Goal: Transaction & Acquisition: Purchase product/service

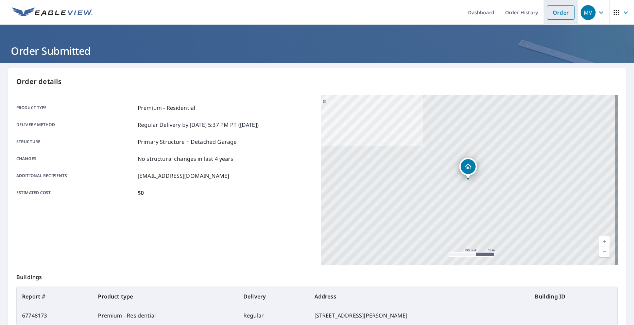
click at [551, 10] on link "Order" at bounding box center [561, 12] width 28 height 14
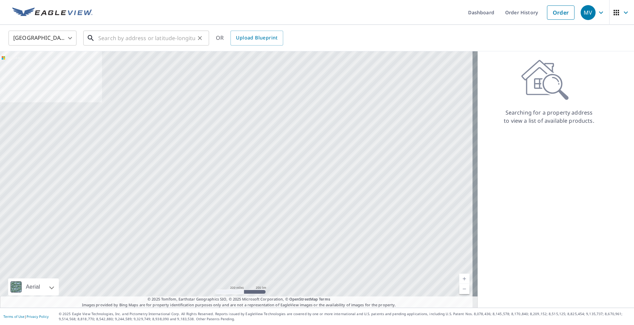
click at [136, 38] on input "text" at bounding box center [146, 38] width 97 height 19
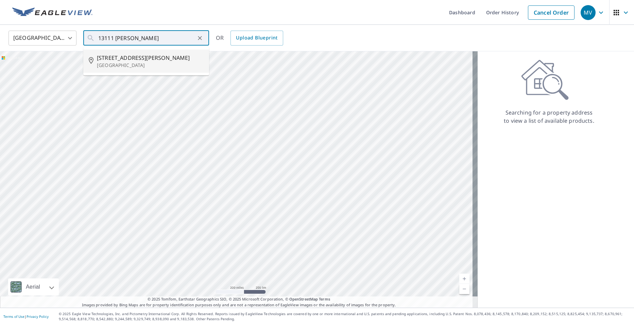
type input "[STREET_ADDRESS][PERSON_NAME]"
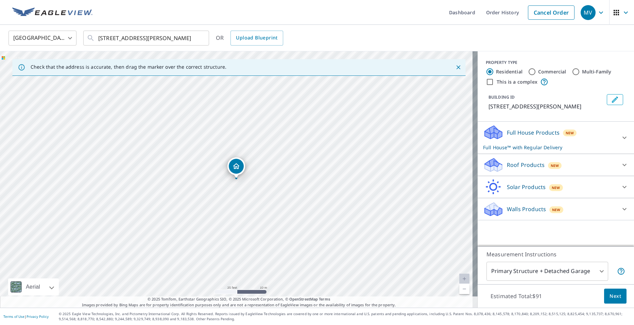
click at [505, 170] on div "Roof Products New" at bounding box center [549, 165] width 133 height 16
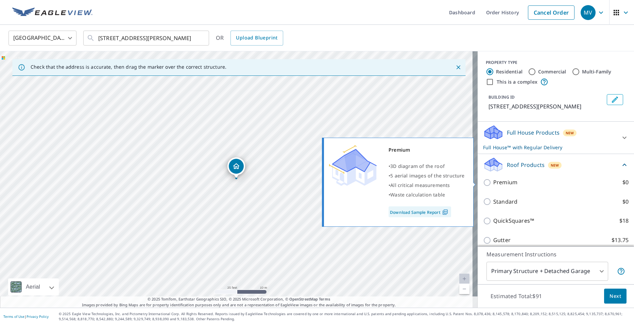
click at [497, 184] on p "Premium" at bounding box center [505, 182] width 24 height 9
click at [493, 184] on input "Premium $0" at bounding box center [488, 183] width 10 height 8
checkbox input "true"
checkbox input "false"
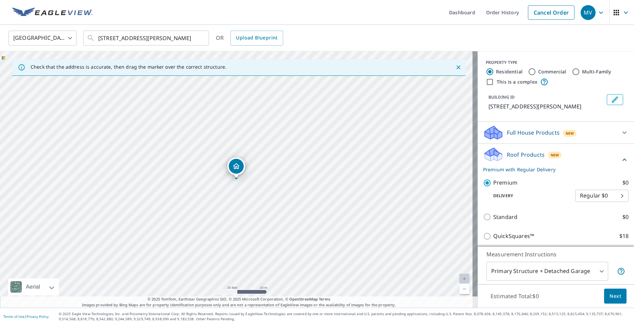
click at [612, 293] on span "Next" at bounding box center [616, 296] width 12 height 9
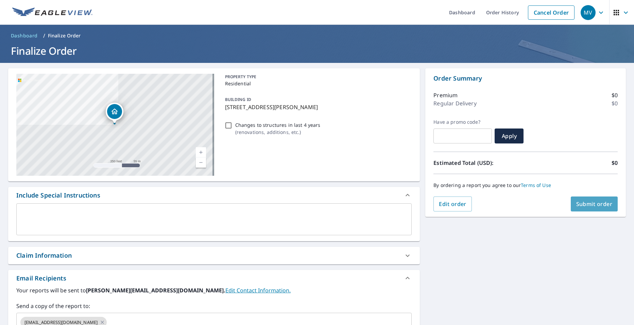
click at [576, 204] on span "Submit order" at bounding box center [594, 203] width 36 height 7
checkbox input "true"
